Goal: Task Accomplishment & Management: Manage account settings

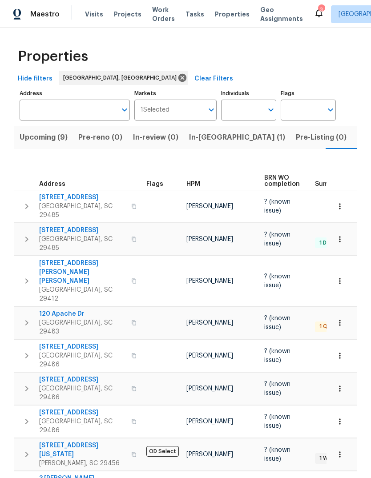
scroll to position [0, 16]
click at [86, 15] on span "Visits" at bounding box center [94, 14] width 18 height 9
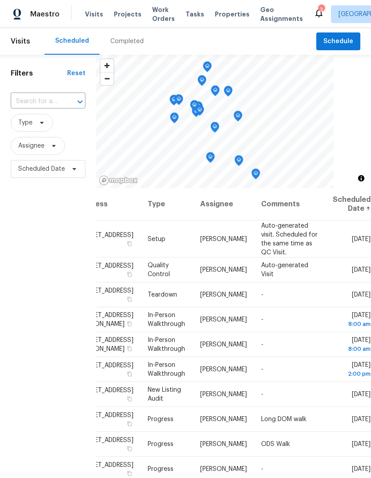
scroll to position [0, 78]
click at [0, 0] on span at bounding box center [0, 0] width 0 height 0
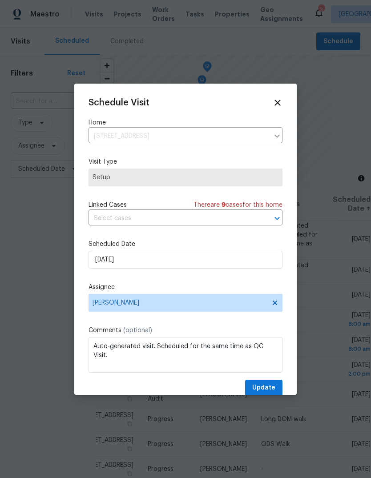
click at [248, 242] on label "Scheduled Date" at bounding box center [185, 243] width 194 height 9
click at [241, 279] on div "Schedule Visit Home [STREET_ADDRESS] ​ Visit Type Setup Linked Cases There are …" at bounding box center [185, 247] width 194 height 298
click at [241, 278] on div "Schedule Visit Home [STREET_ADDRESS] ​ Visit Type Setup Linked Cases There are …" at bounding box center [185, 247] width 194 height 298
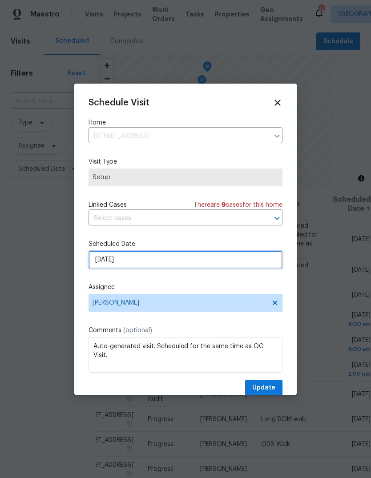
click at [252, 253] on input "[DATE]" at bounding box center [185, 260] width 194 height 18
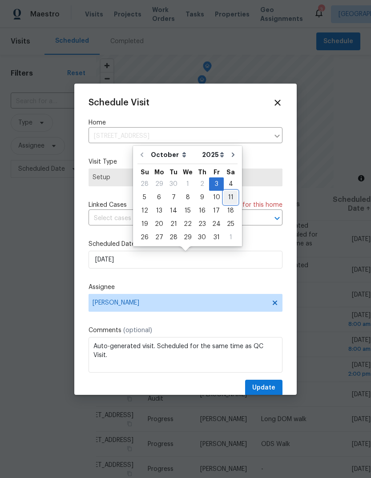
click at [223, 201] on div "11" at bounding box center [230, 197] width 14 height 12
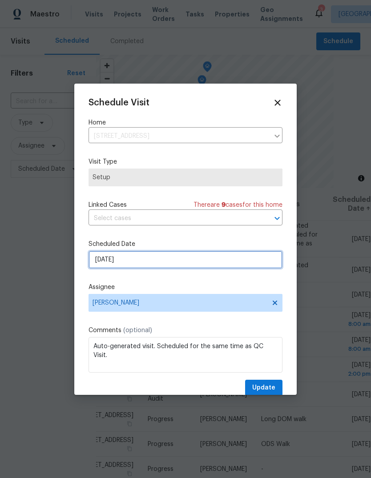
click at [234, 268] on input "[DATE]" at bounding box center [185, 260] width 194 height 18
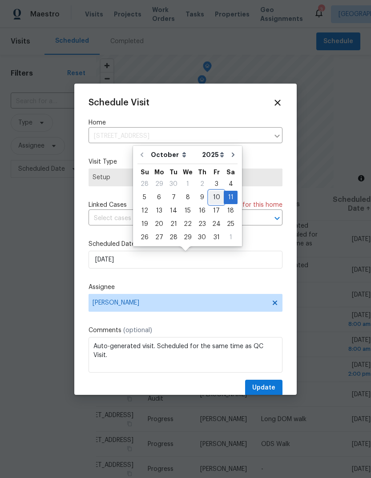
click at [216, 196] on div "10" at bounding box center [216, 197] width 15 height 12
type input "[DATE]"
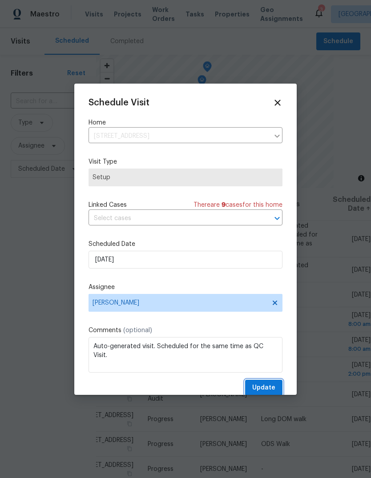
click at [269, 390] on span "Update" at bounding box center [263, 387] width 23 height 11
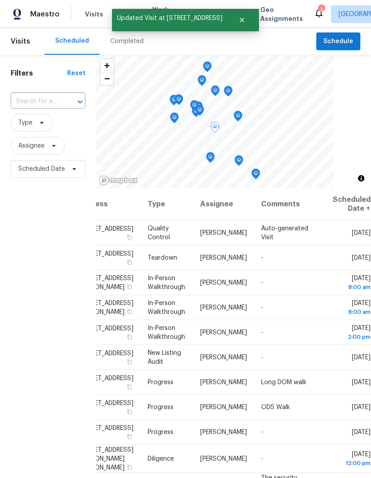
click at [0, 0] on icon at bounding box center [0, 0] width 0 height 0
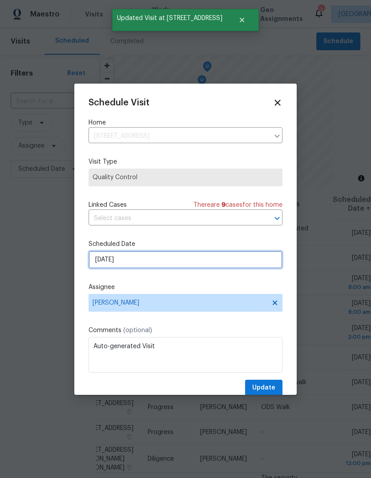
click at [215, 261] on input "[DATE]" at bounding box center [185, 260] width 194 height 18
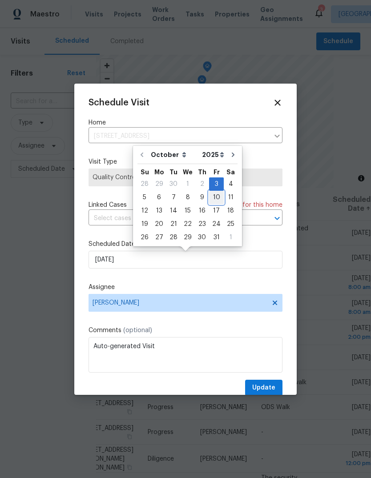
click at [215, 195] on div "10" at bounding box center [216, 197] width 15 height 12
type input "[DATE]"
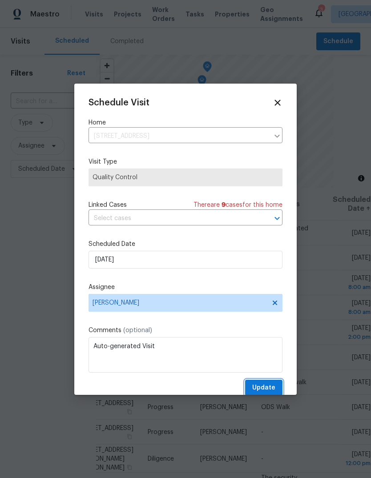
click at [267, 391] on span "Update" at bounding box center [263, 387] width 23 height 11
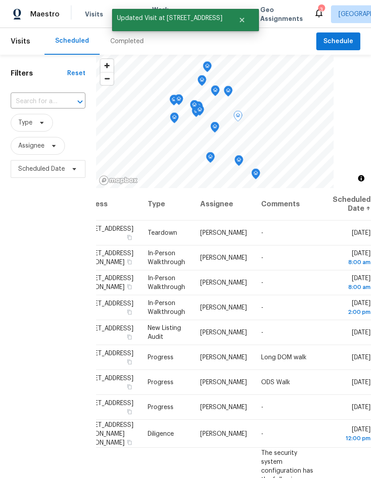
click at [0, 0] on icon at bounding box center [0, 0] width 0 height 0
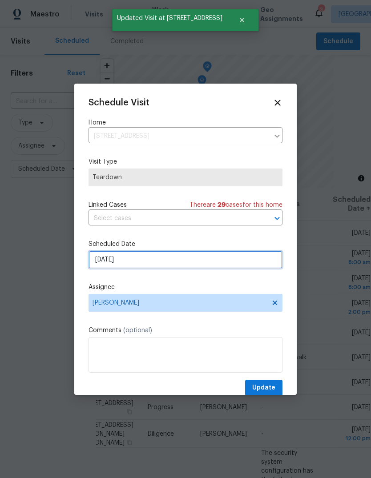
click at [204, 259] on input "[DATE]" at bounding box center [185, 260] width 194 height 18
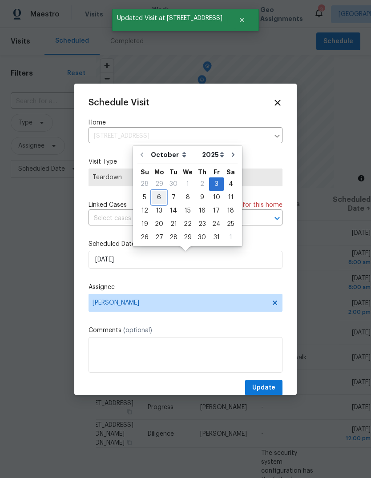
click at [160, 200] on div "6" at bounding box center [159, 197] width 15 height 12
type input "[DATE]"
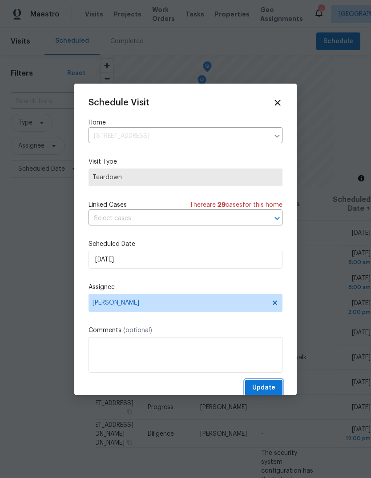
click at [275, 390] on button "Update" at bounding box center [263, 387] width 37 height 16
